Goal: Task Accomplishment & Management: Manage account settings

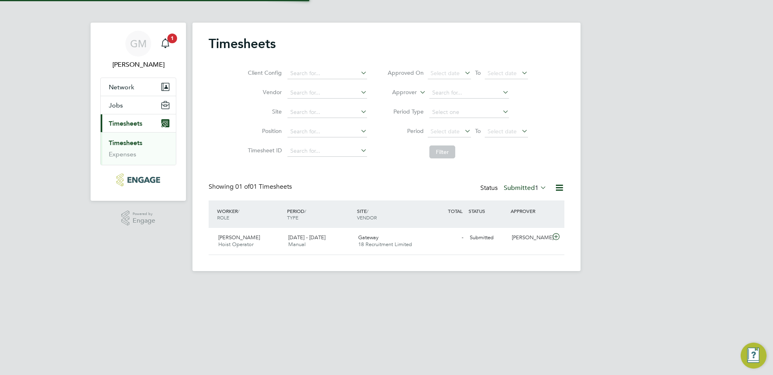
scroll to position [21, 70]
click at [308, 241] on div "4 - 10 Aug 2025 Manual" at bounding box center [320, 241] width 70 height 20
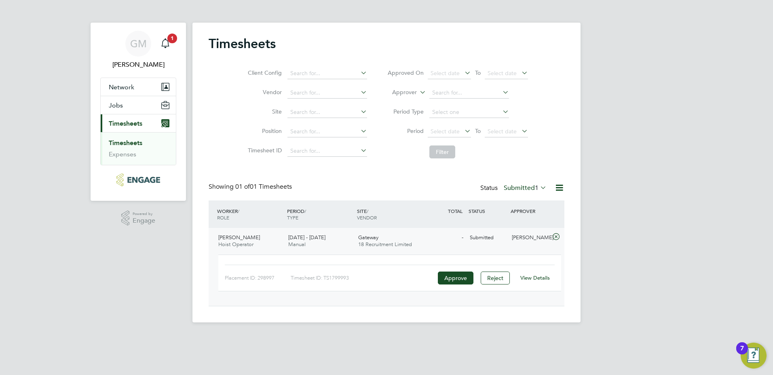
click at [540, 277] on link "View Details" at bounding box center [535, 277] width 30 height 7
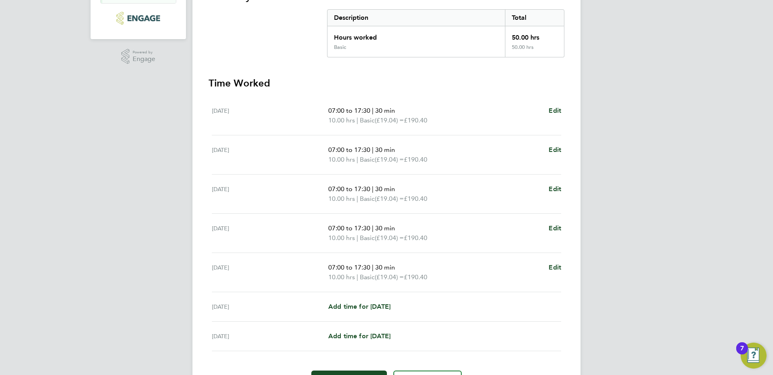
scroll to position [202, 0]
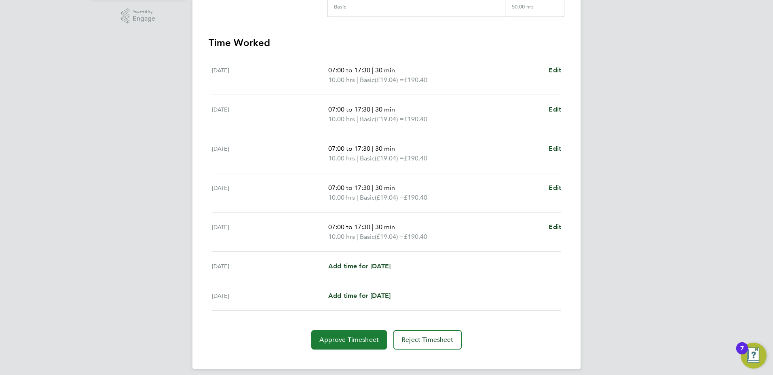
click at [348, 342] on span "Approve Timesheet" at bounding box center [348, 340] width 59 height 8
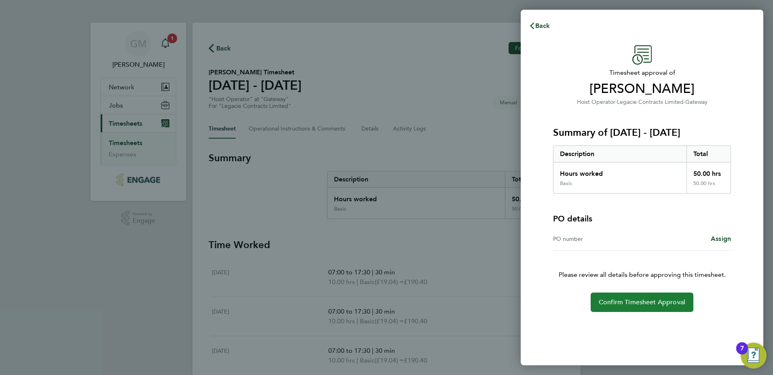
click at [617, 307] on button "Confirm Timesheet Approval" at bounding box center [642, 302] width 103 height 19
